Goal: Find specific page/section: Find specific page/section

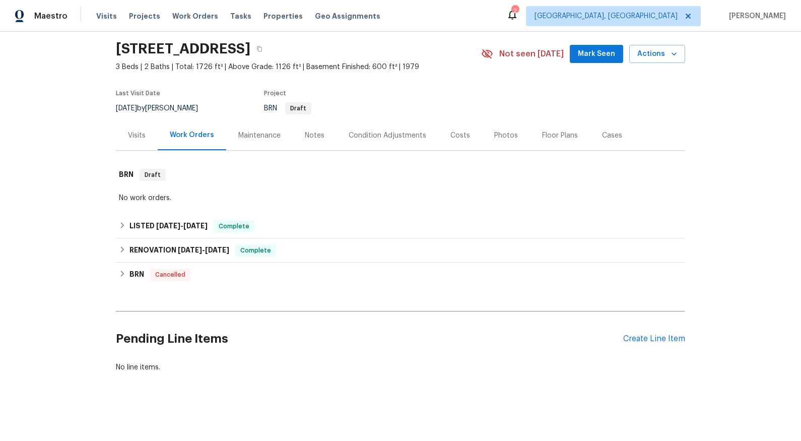
scroll to position [40, 0]
click at [184, 222] on span "[DATE]" at bounding box center [195, 225] width 24 height 7
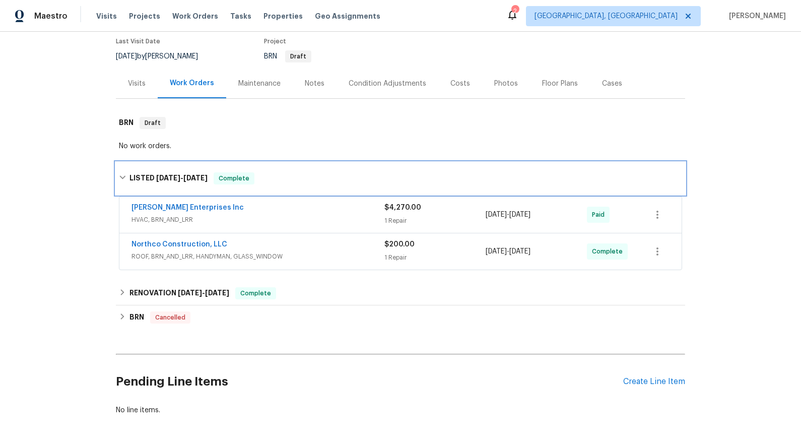
scroll to position [97, 0]
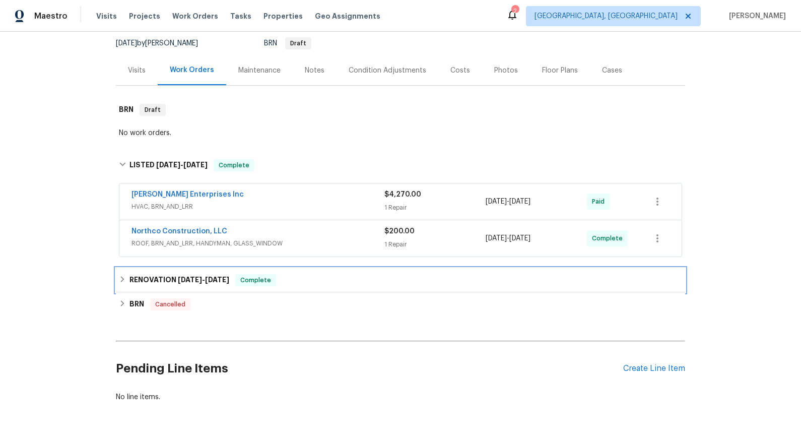
click at [213, 276] on span "[DATE]" at bounding box center [217, 279] width 24 height 7
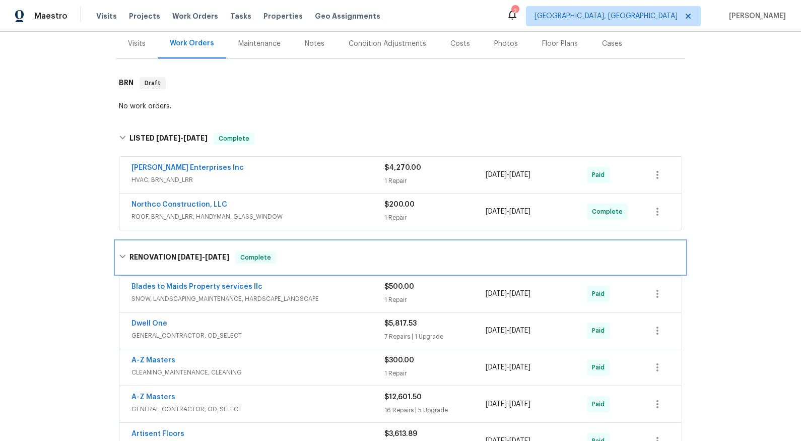
scroll to position [283, 0]
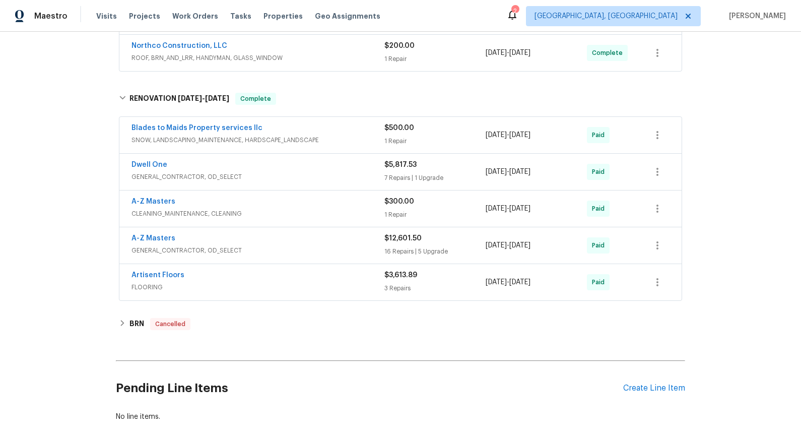
click at [175, 250] on span "GENERAL_CONTRACTOR, OD_SELECT" at bounding box center [257, 250] width 253 height 10
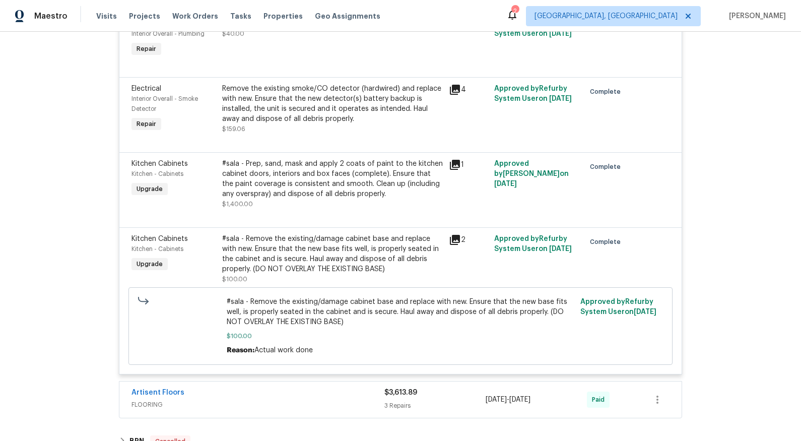
scroll to position [2368, 0]
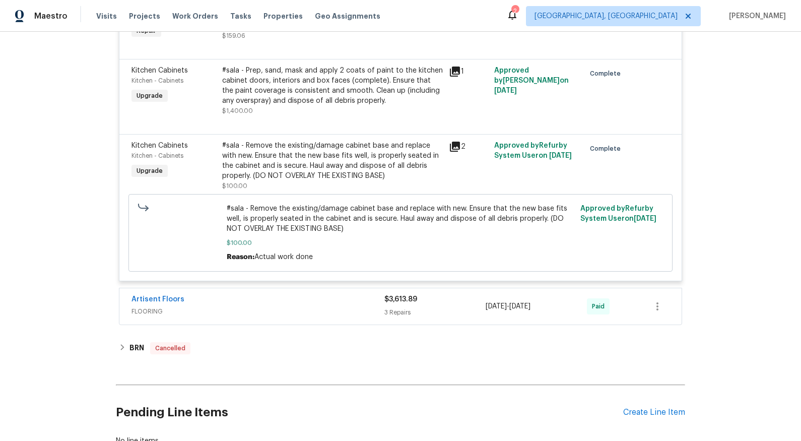
click at [147, 313] on span "FLOORING" at bounding box center [257, 311] width 253 height 10
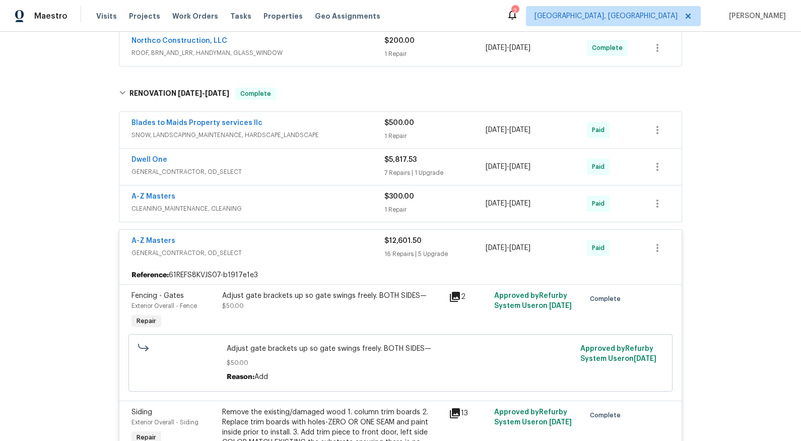
scroll to position [286, 0]
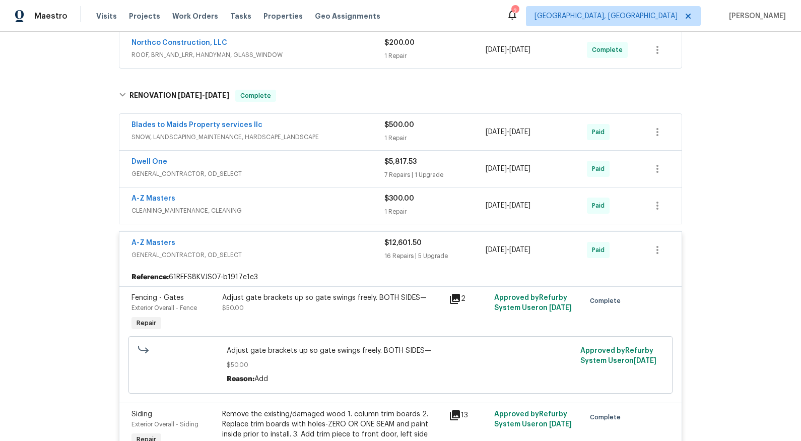
click at [184, 177] on span "GENERAL_CONTRACTOR, OD_SELECT" at bounding box center [257, 174] width 253 height 10
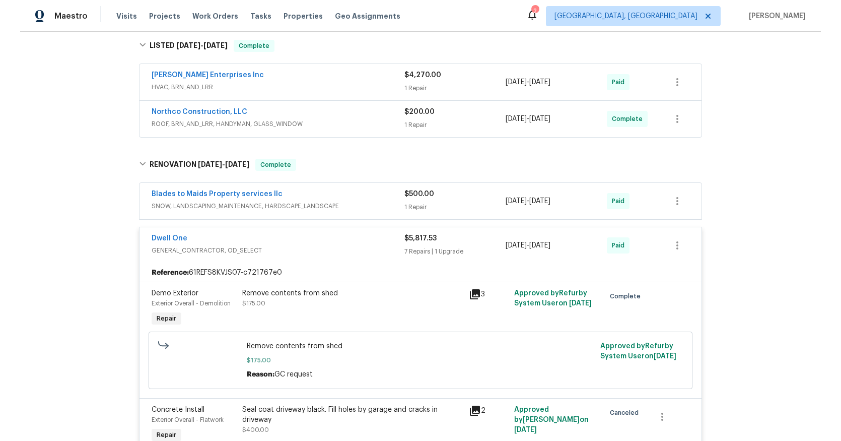
scroll to position [159, 0]
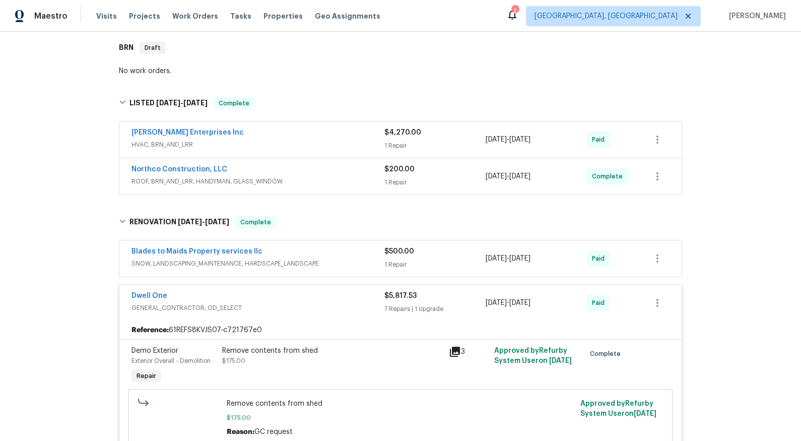
click at [153, 145] on span "HVAC, BRN_AND_LRR" at bounding box center [257, 145] width 253 height 10
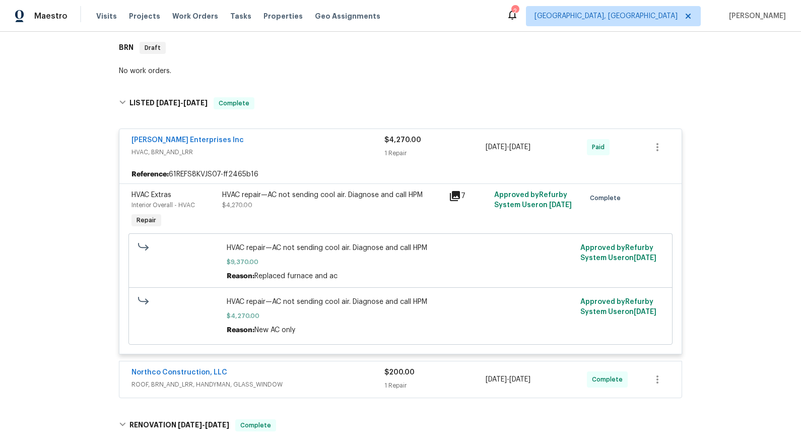
click at [452, 196] on icon at bounding box center [455, 196] width 12 height 12
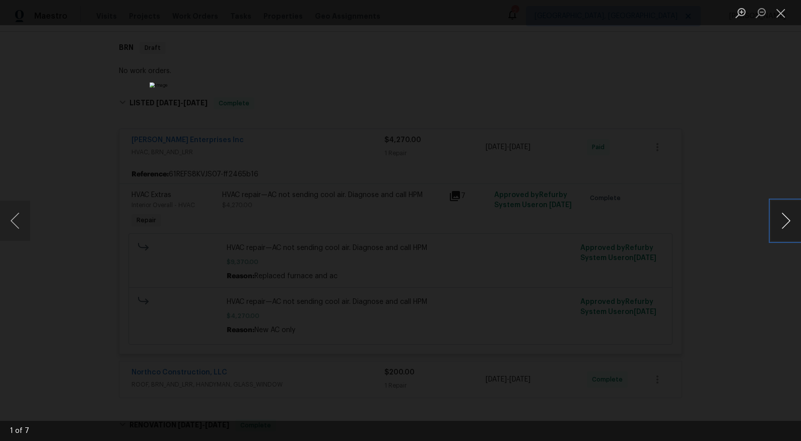
click at [785, 220] on button "Next image" at bounding box center [786, 220] width 30 height 40
click at [785, 221] on button "Next image" at bounding box center [786, 220] width 30 height 40
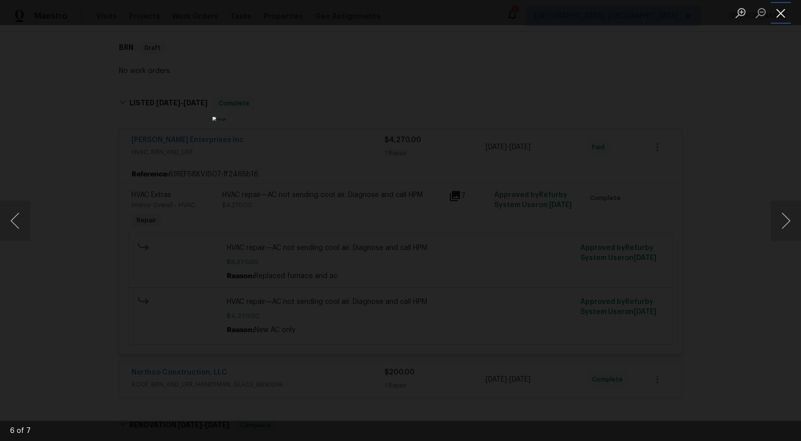
click at [778, 17] on button "Close lightbox" at bounding box center [781, 13] width 20 height 18
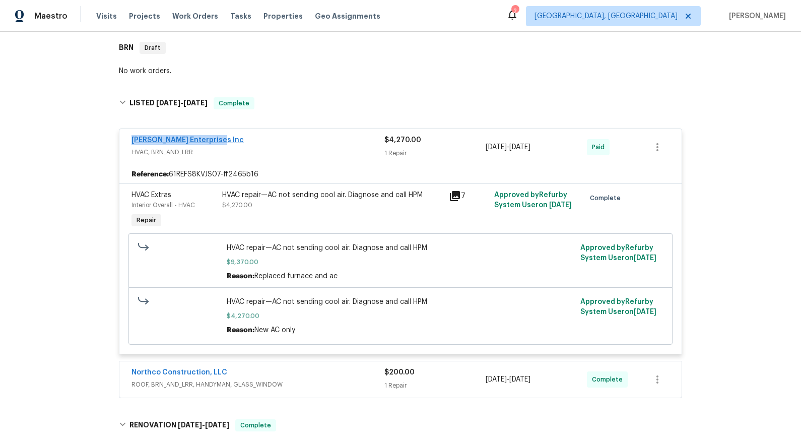
drag, startPoint x: 224, startPoint y: 140, endPoint x: 132, endPoint y: 140, distance: 91.2
click at [131, 141] on div "[PERSON_NAME] Enterprises Inc" at bounding box center [257, 141] width 253 height 12
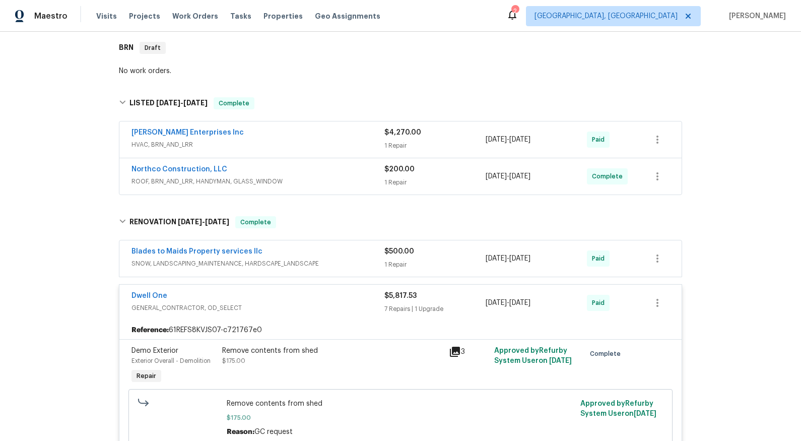
click at [230, 128] on div "[PERSON_NAME] Enterprises Inc" at bounding box center [257, 133] width 253 height 12
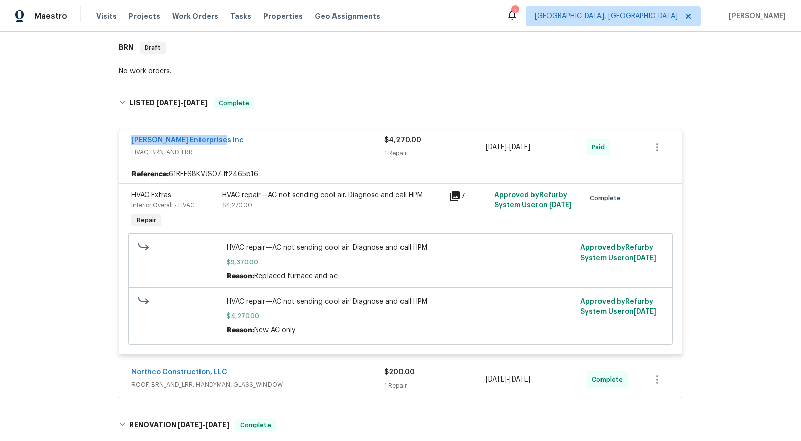
drag, startPoint x: 203, startPoint y: 138, endPoint x: 129, endPoint y: 139, distance: 74.6
click at [131, 139] on div "[PERSON_NAME] Enterprises Inc" at bounding box center [257, 141] width 253 height 12
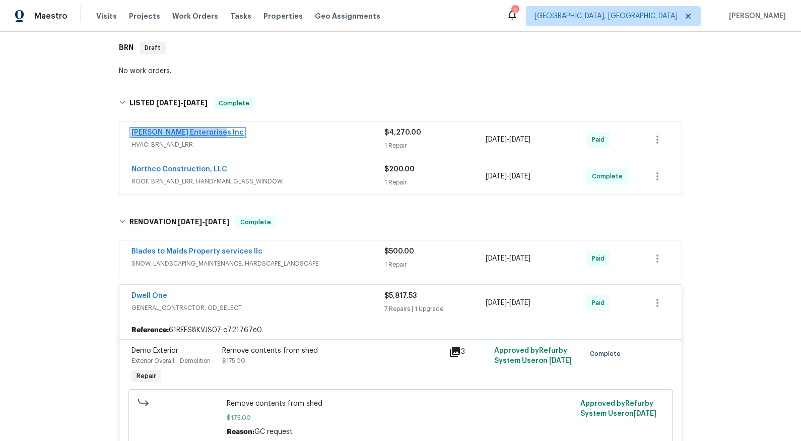
copy link "[PERSON_NAME] Enterprises Inc"
